Goal: Information Seeking & Learning: Learn about a topic

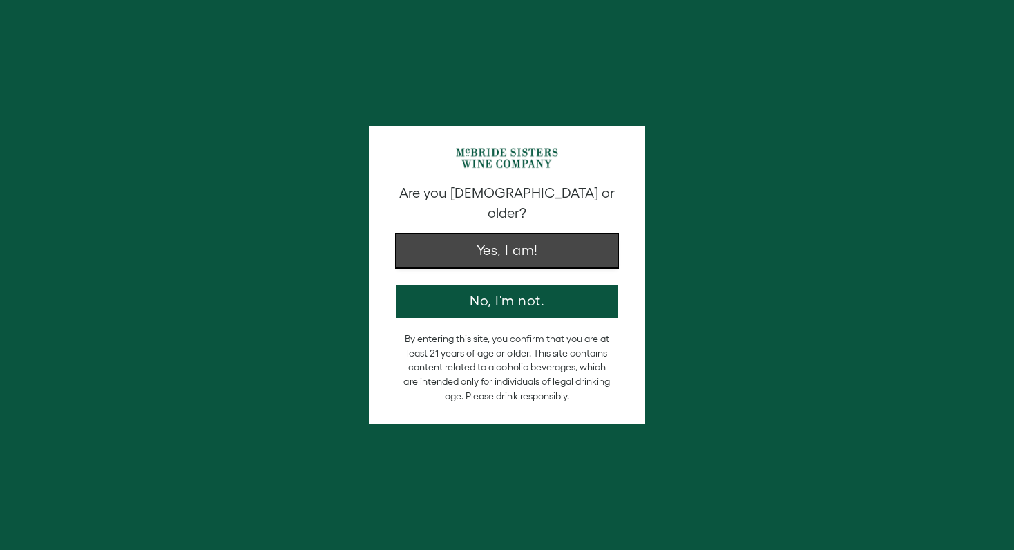
click at [550, 245] on button "Yes, I am!" at bounding box center [507, 250] width 221 height 33
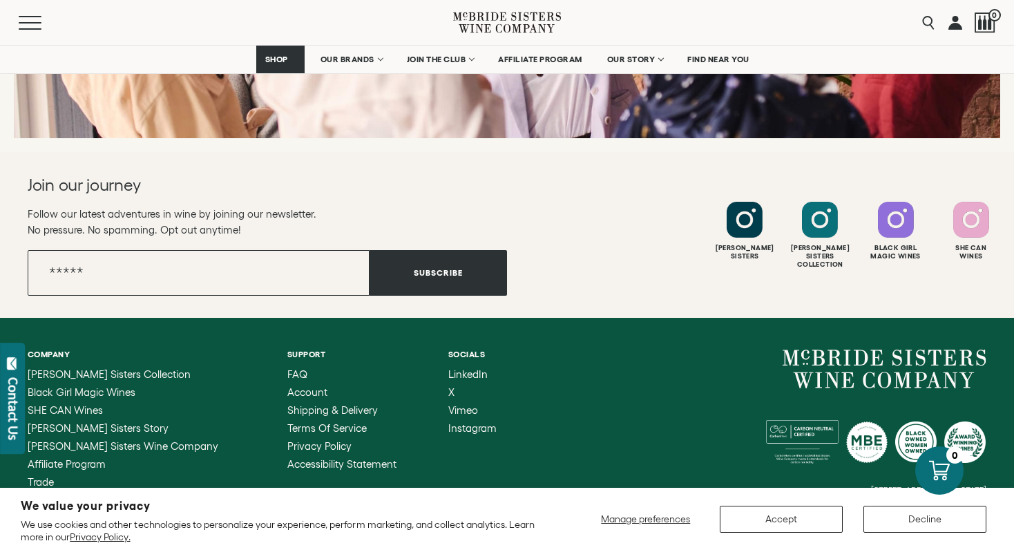
scroll to position [5527, 0]
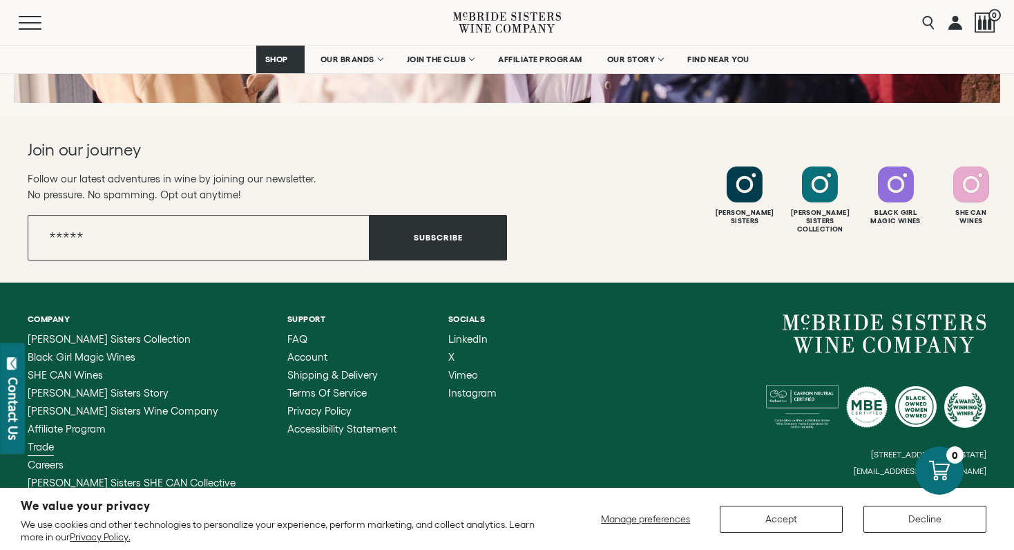
click at [45, 441] on span "Trade" at bounding box center [41, 447] width 26 height 12
click at [56, 459] on span "Careers" at bounding box center [46, 465] width 36 height 12
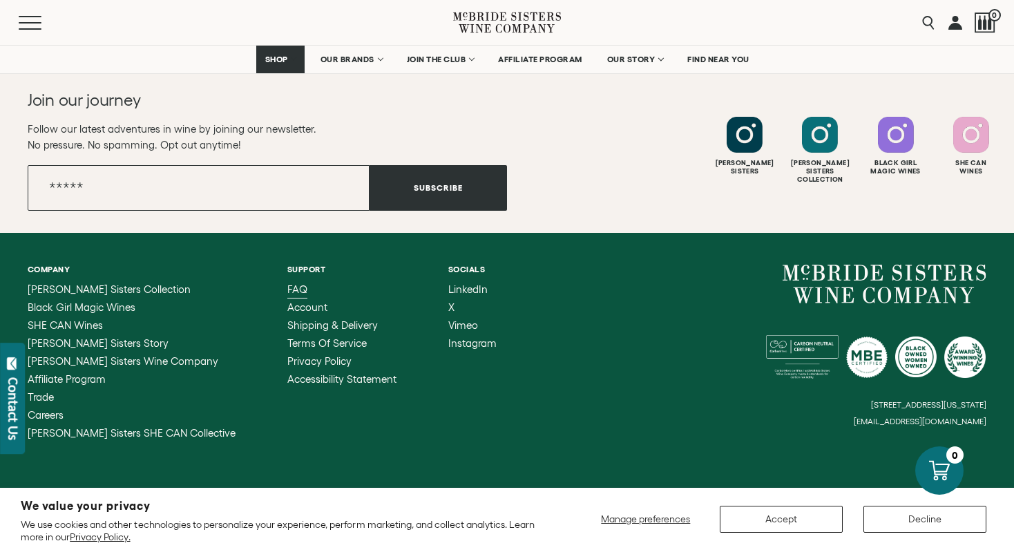
click at [287, 283] on span "FAQ" at bounding box center [297, 289] width 20 height 12
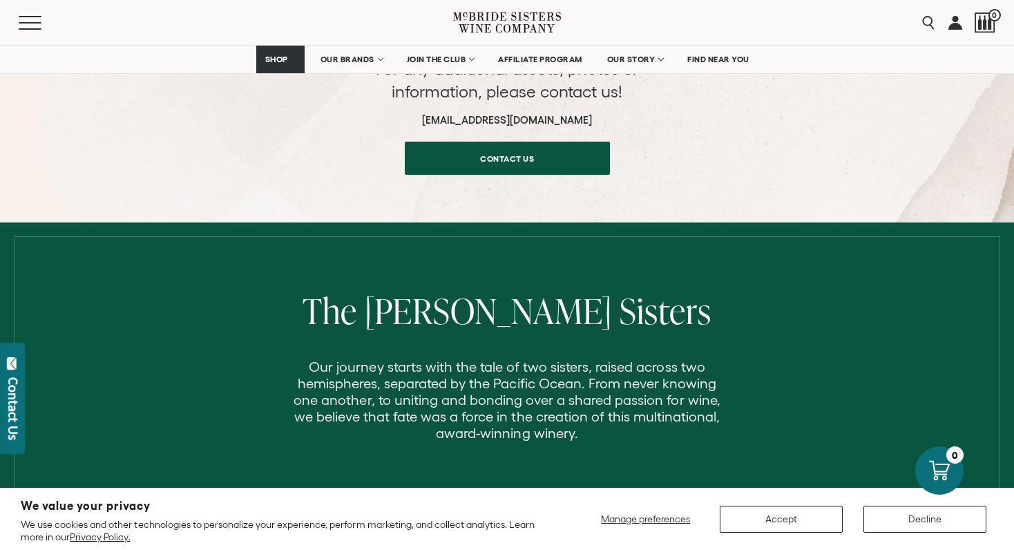
scroll to position [1706, 0]
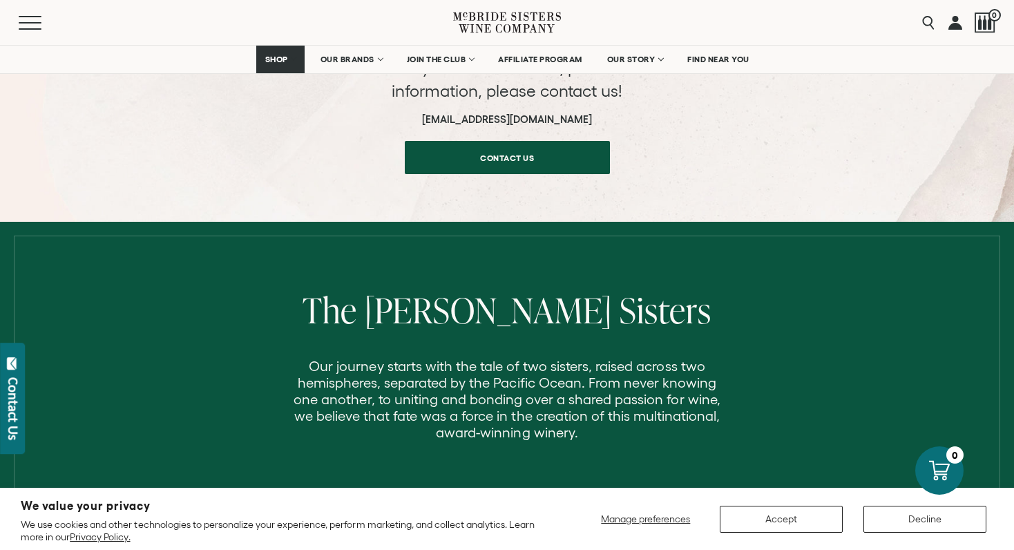
drag, startPoint x: 595, startPoint y: 103, endPoint x: 399, endPoint y: 104, distance: 195.5
click at [399, 113] on h6 "trademarketing@mcbridesisters.com" at bounding box center [507, 119] width 276 height 12
copy h6 "trademarketing@mcbridesisters.com"
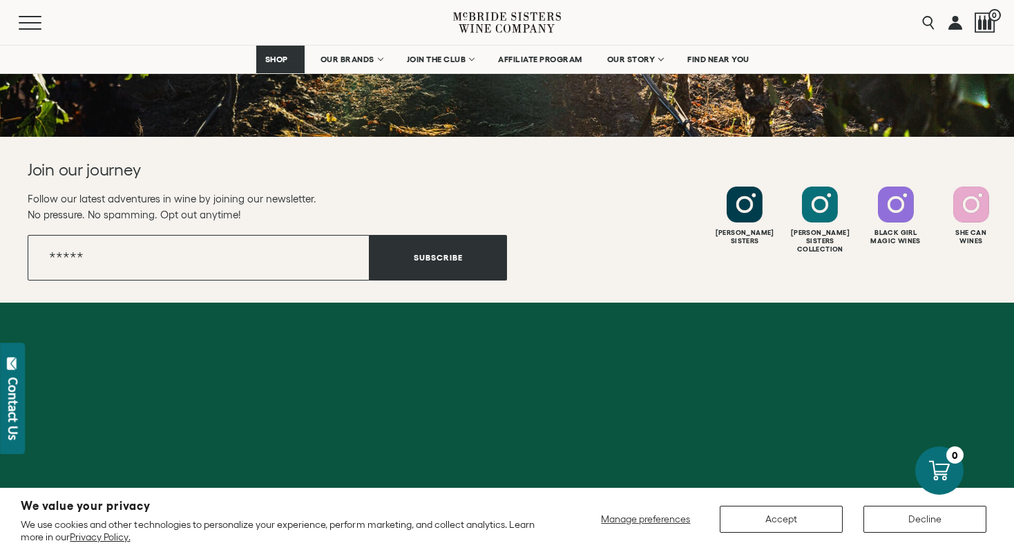
scroll to position [1440, 0]
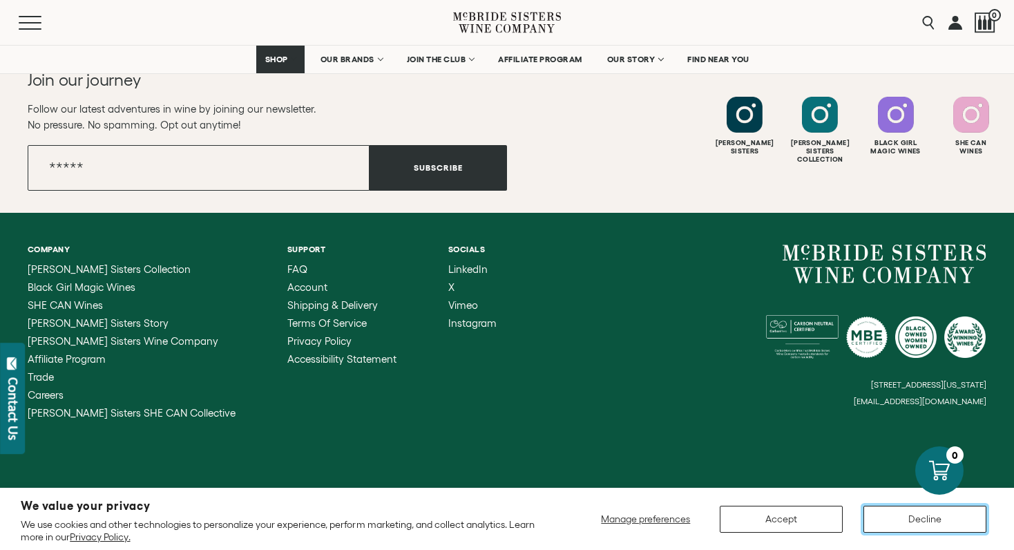
click at [904, 524] on button "Decline" at bounding box center [925, 519] width 123 height 27
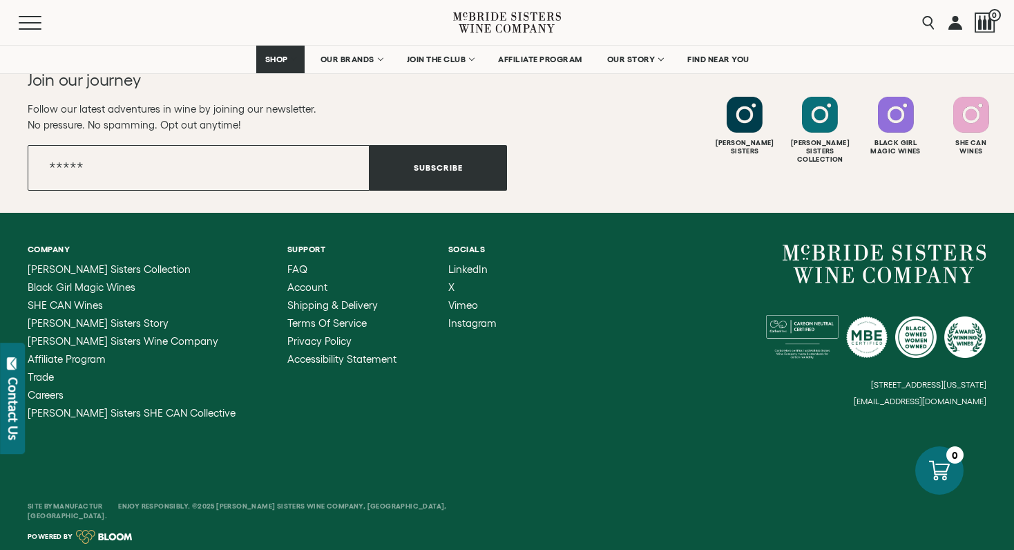
drag, startPoint x: 859, startPoint y: 401, endPoint x: 984, endPoint y: 405, distance: 125.8
click at [984, 405] on div "6114 La Salle Avenue, #280, Oakland, California, US 94611 hello@mcbridesisters.…" at bounding box center [746, 326] width 479 height 162
click at [993, 404] on div "Company McBride Sisters Collection Black Girl Magic Wines SHE CAN Wines McBride…" at bounding box center [507, 332] width 1014 height 238
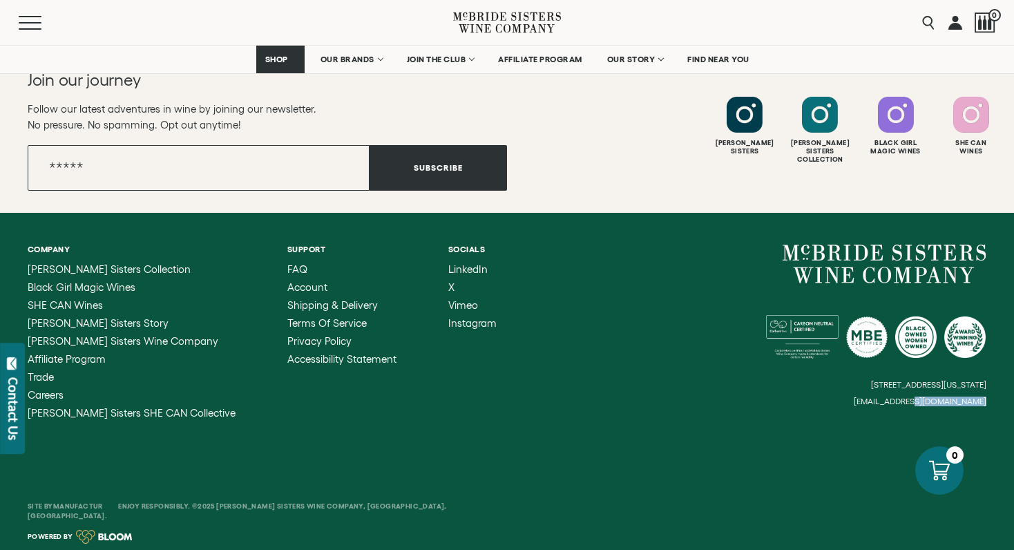
drag, startPoint x: 863, startPoint y: 401, endPoint x: 935, endPoint y: 400, distance: 71.9
click at [935, 400] on div "6114 La Salle Avenue, #280, Oakland, California, US 94611 hello@mcbridesisters.…" at bounding box center [746, 326] width 479 height 162
click at [935, 400] on small "[EMAIL_ADDRESS][DOMAIN_NAME]" at bounding box center [920, 402] width 133 height 10
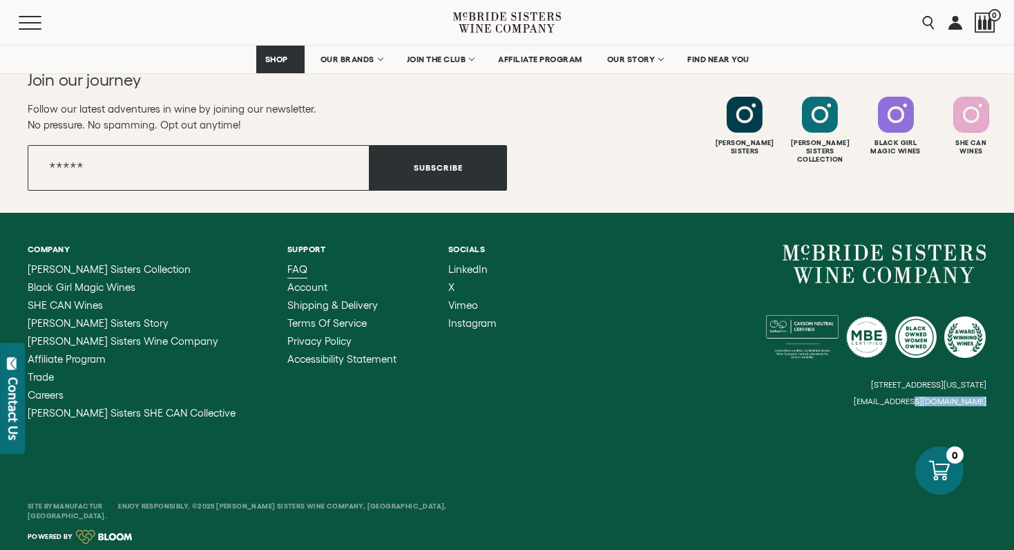
click at [287, 269] on span "FAQ" at bounding box center [297, 269] width 20 height 12
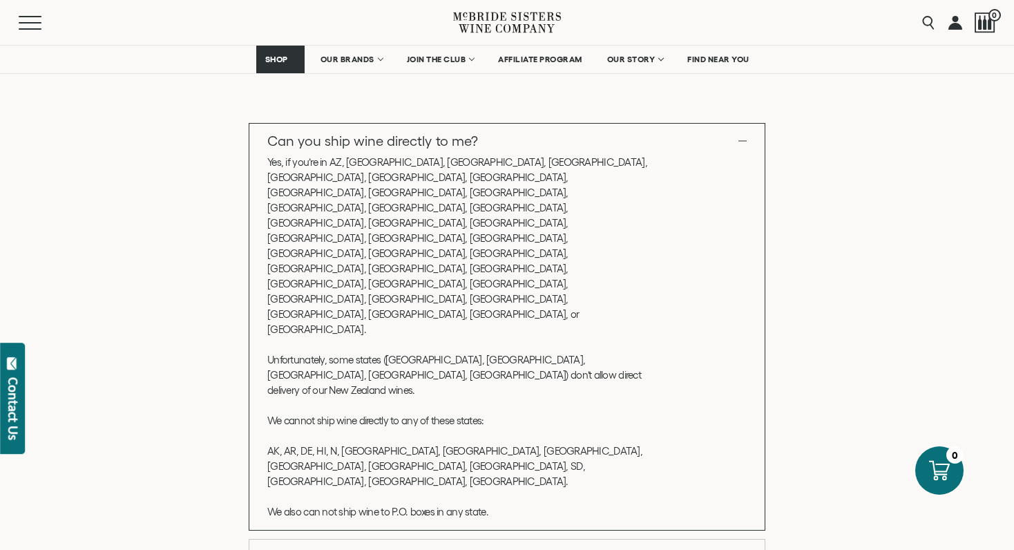
scroll to position [309, 0]
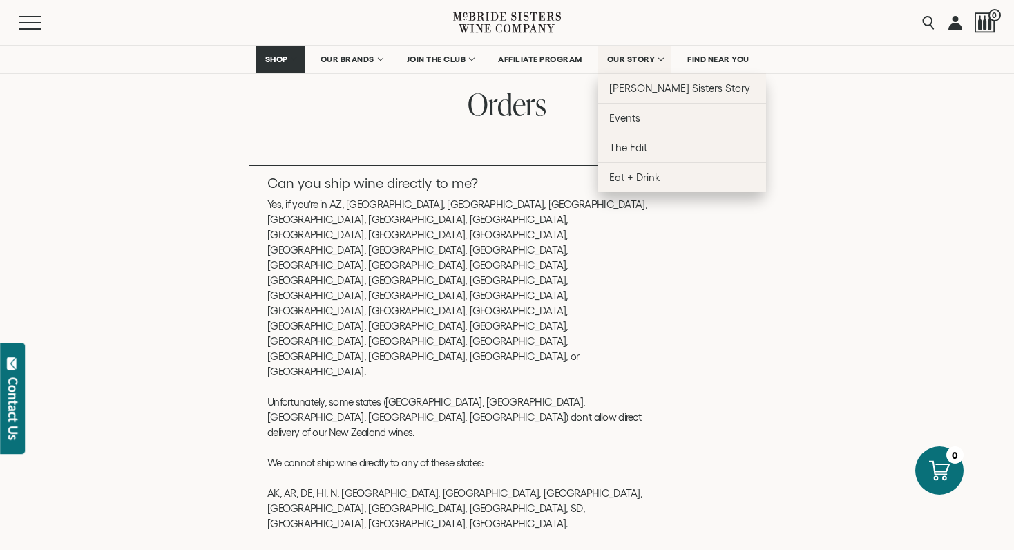
click at [633, 60] on span "OUR STORY" at bounding box center [631, 60] width 48 height 10
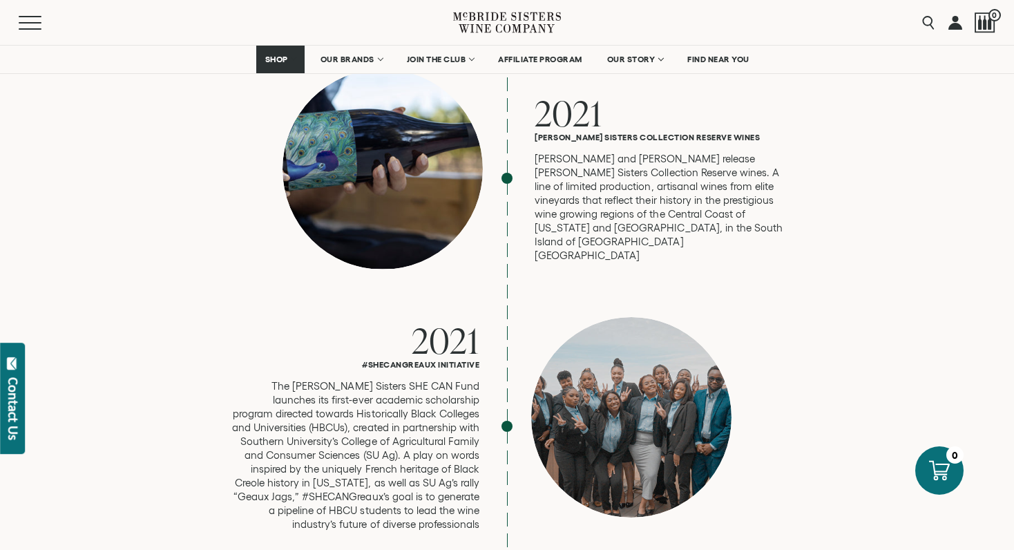
scroll to position [3262, 0]
